Goal: Transaction & Acquisition: Obtain resource

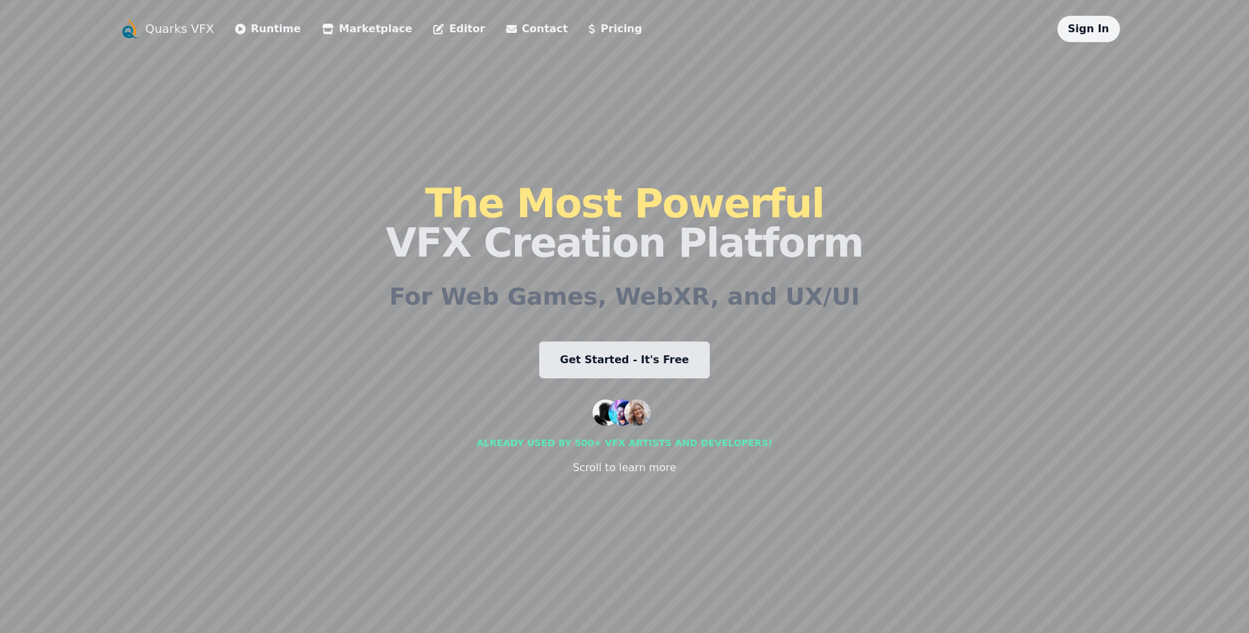
click at [596, 348] on link "Get Started - It's Free" at bounding box center [624, 360] width 171 height 37
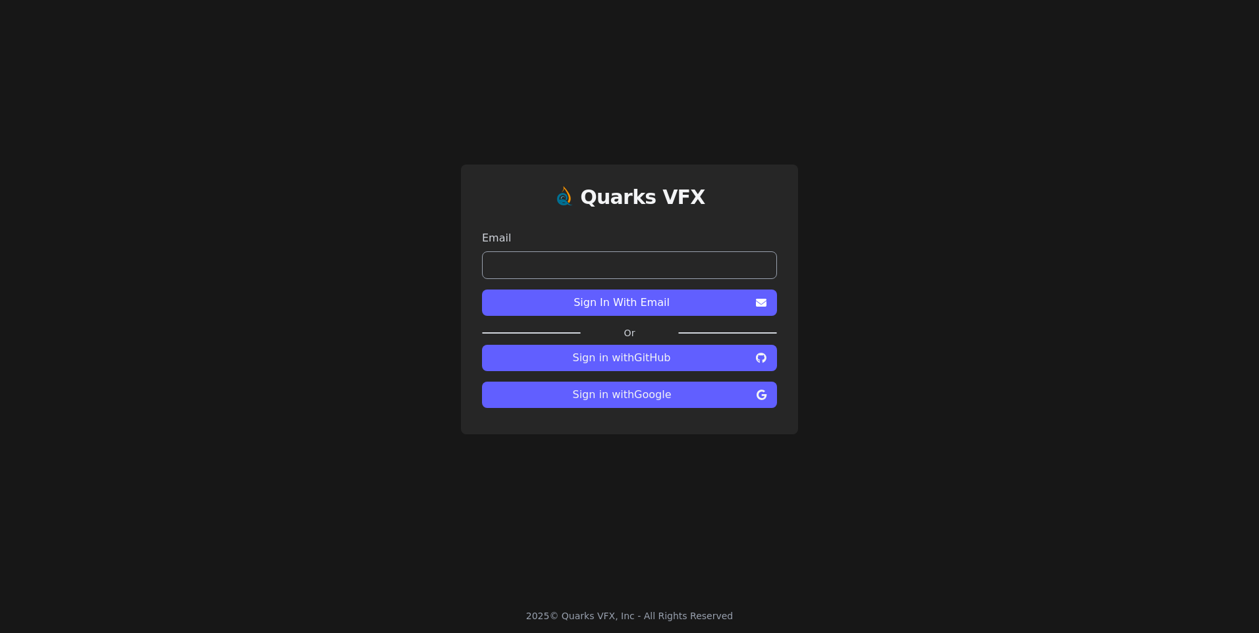
click at [627, 401] on span "Sign in with Google" at bounding box center [621, 395] width 259 height 16
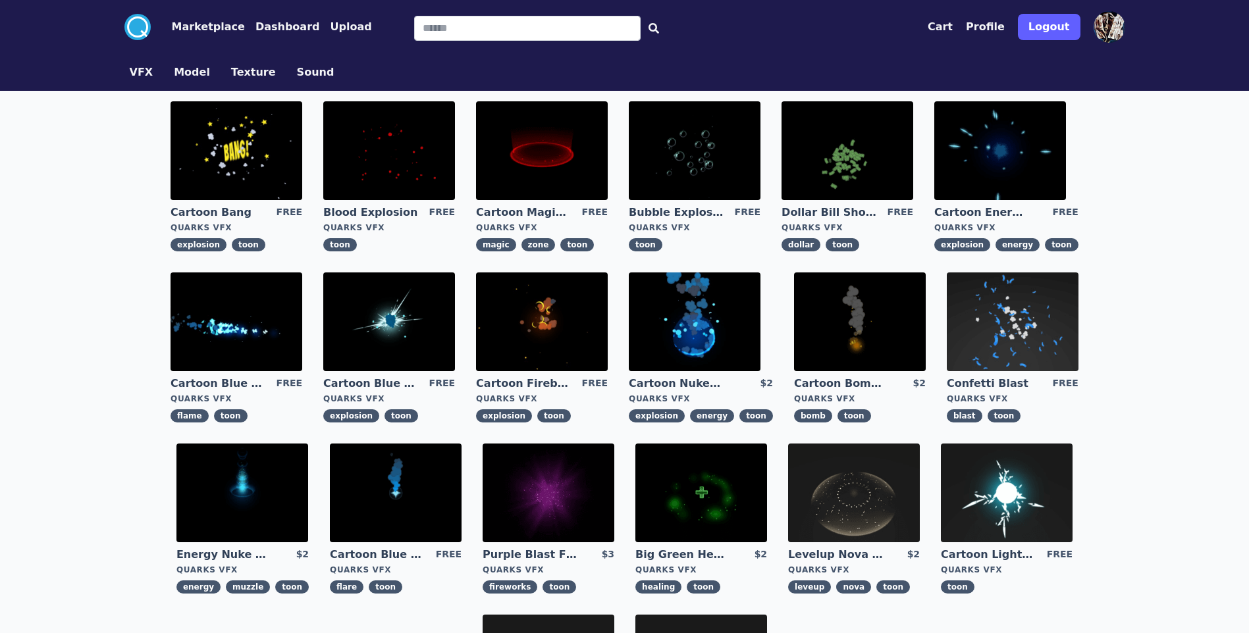
click at [1149, 157] on div ".cls-1{fill:#fff;}.cls-2{fill:#29abe2;} Marketplace Dashboard Upload Cart Profi…" at bounding box center [624, 503] width 1249 height 1007
click at [560, 133] on img at bounding box center [542, 150] width 132 height 99
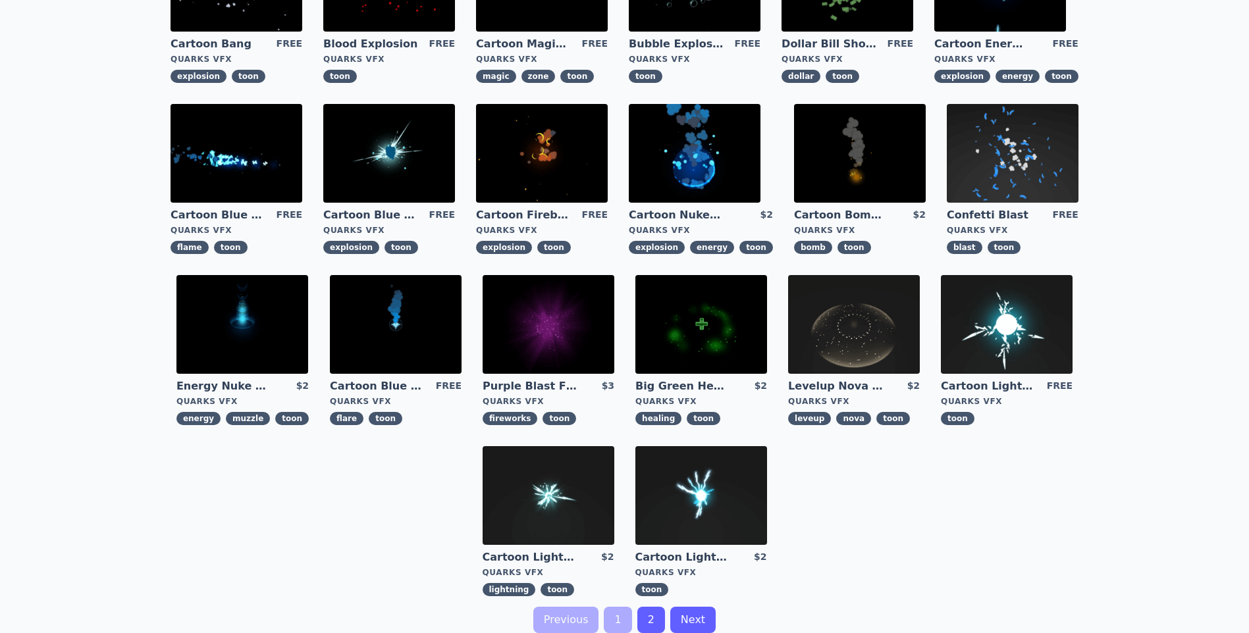
scroll to position [263, 0]
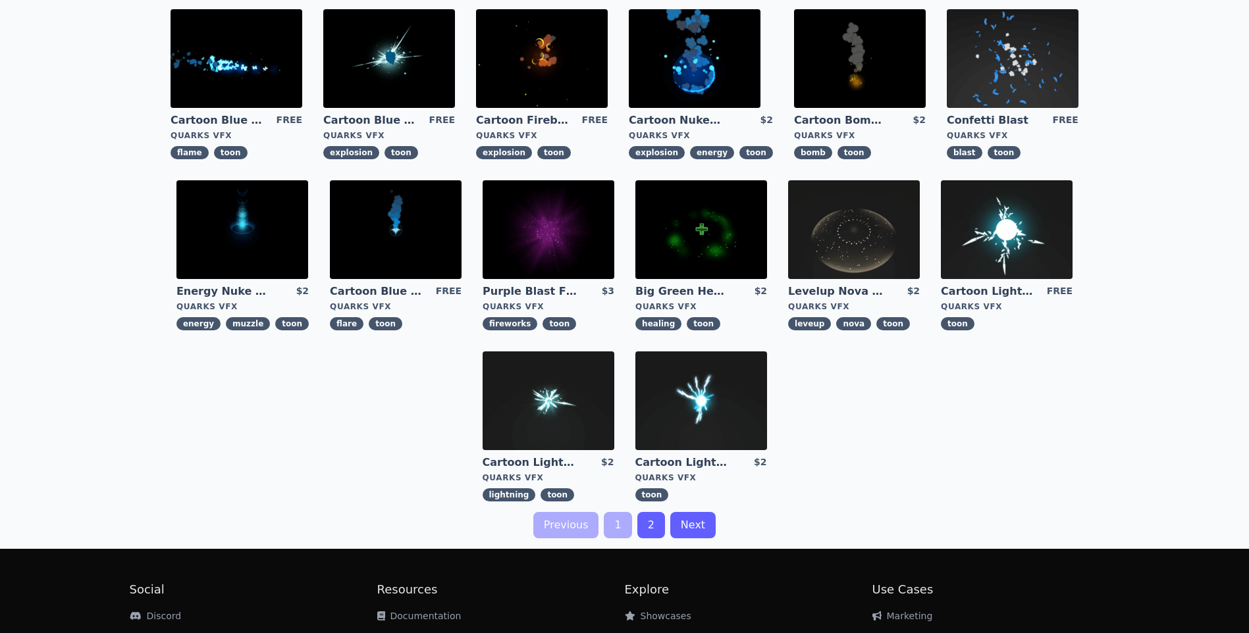
click at [661, 521] on link "2" at bounding box center [651, 525] width 28 height 26
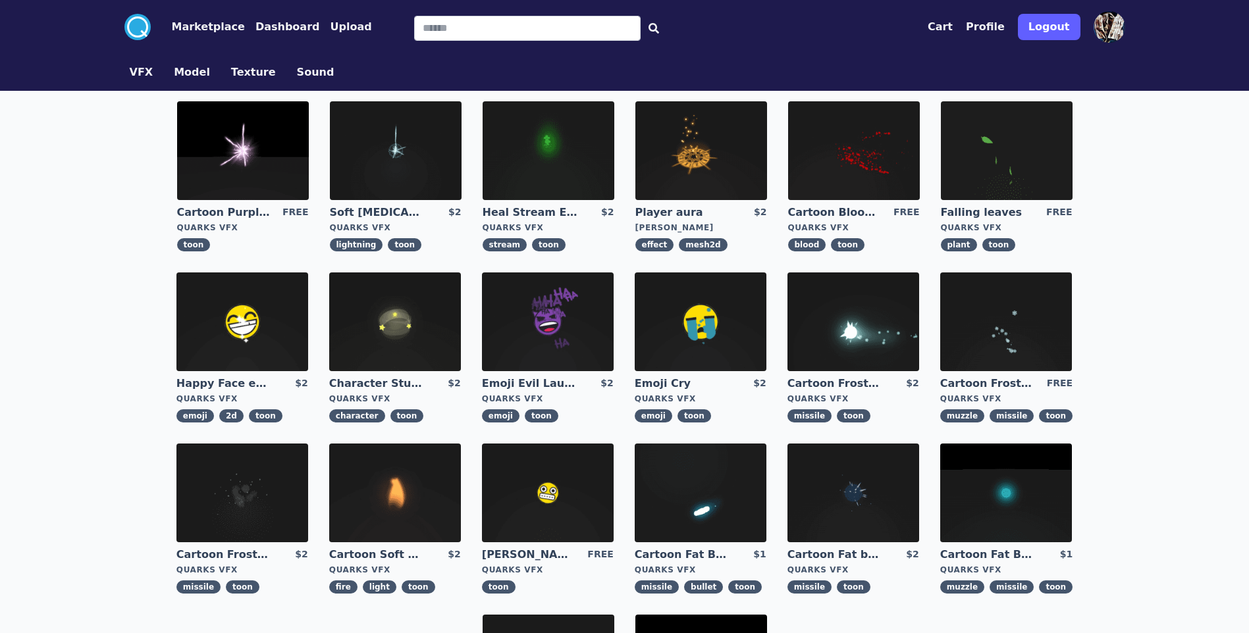
click at [663, 142] on img at bounding box center [701, 150] width 132 height 99
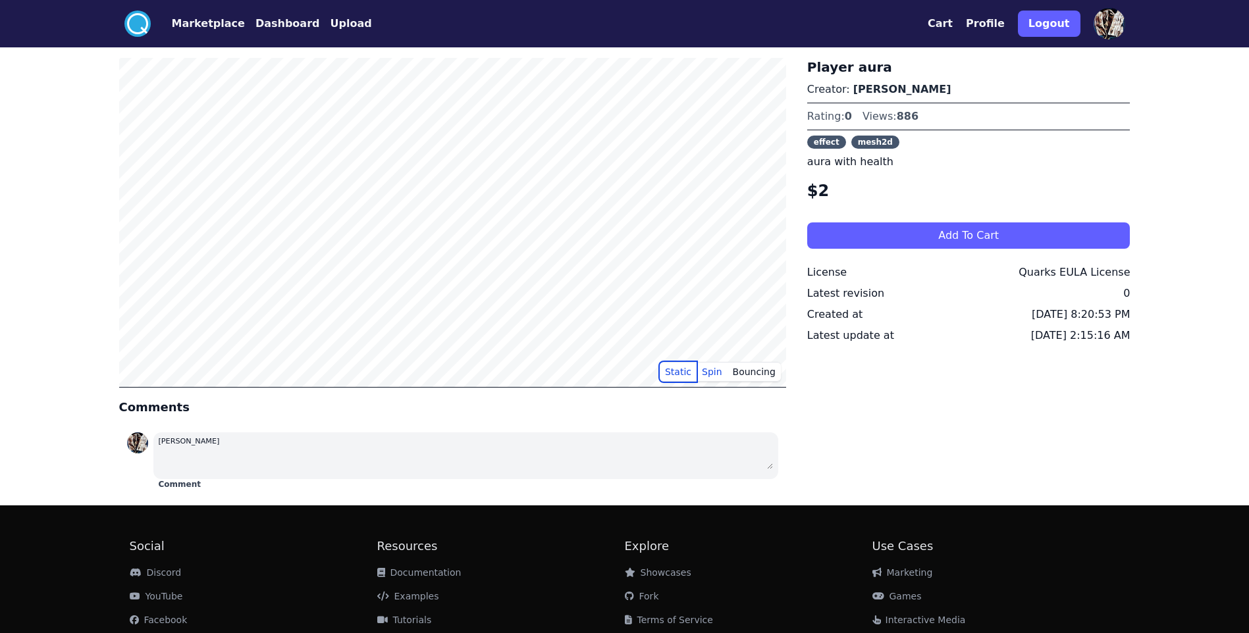
click at [686, 373] on button "Static" at bounding box center [678, 372] width 37 height 20
click at [739, 368] on button "Bouncing" at bounding box center [753, 372] width 53 height 20
